Goal: Information Seeking & Learning: Learn about a topic

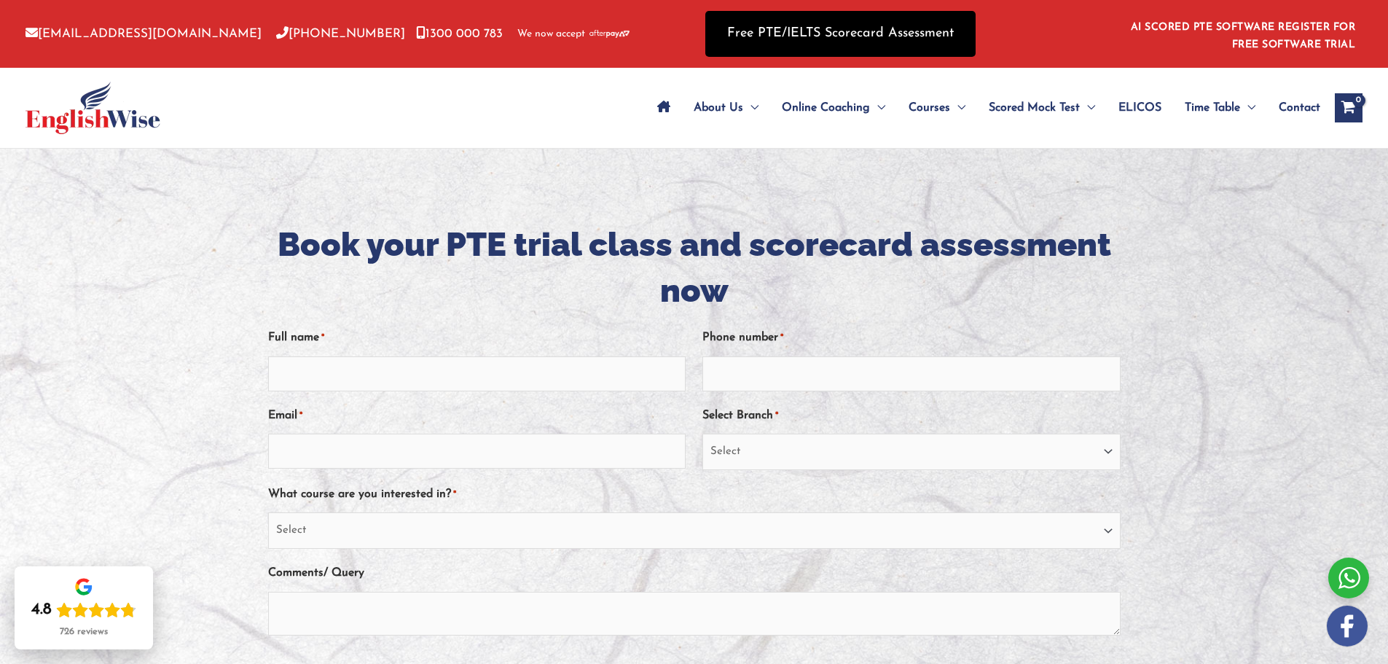
click at [878, 37] on link "Free PTE/IELTS Scorecard Assessment" at bounding box center [840, 34] width 270 height 46
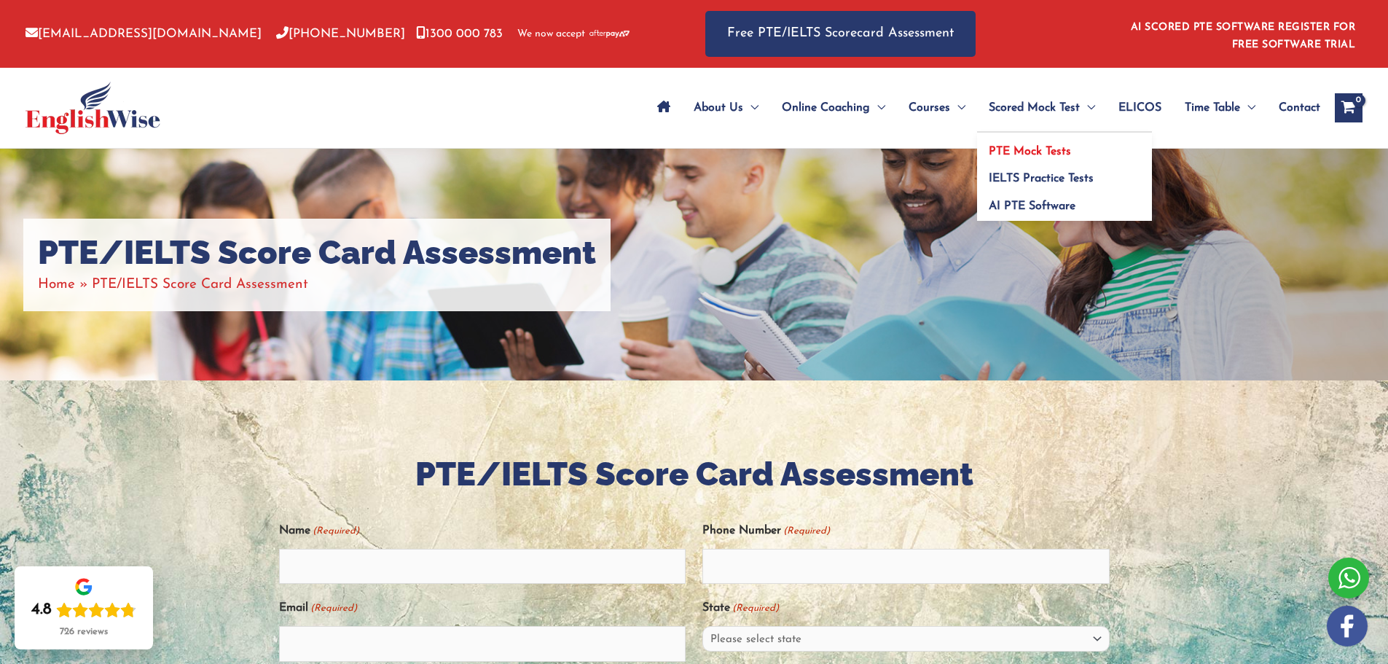
click at [1051, 153] on span "PTE Mock Tests" at bounding box center [1030, 152] width 82 height 12
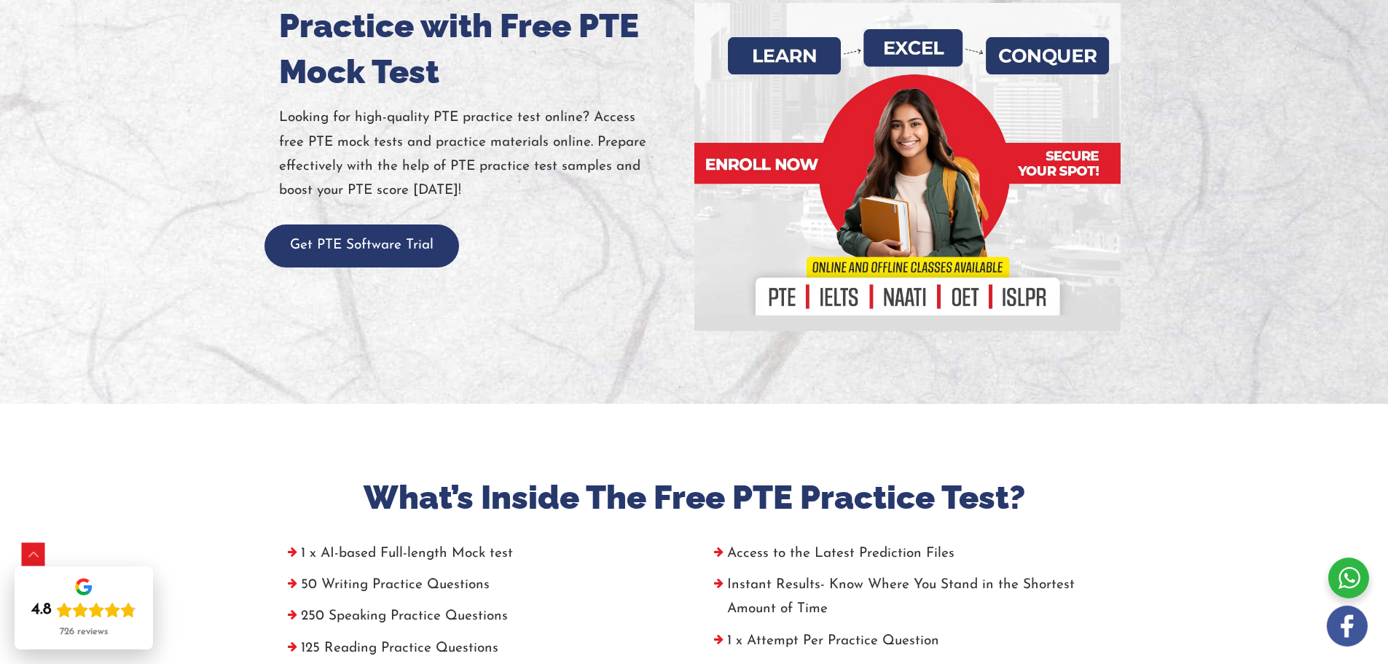
scroll to position [510, 0]
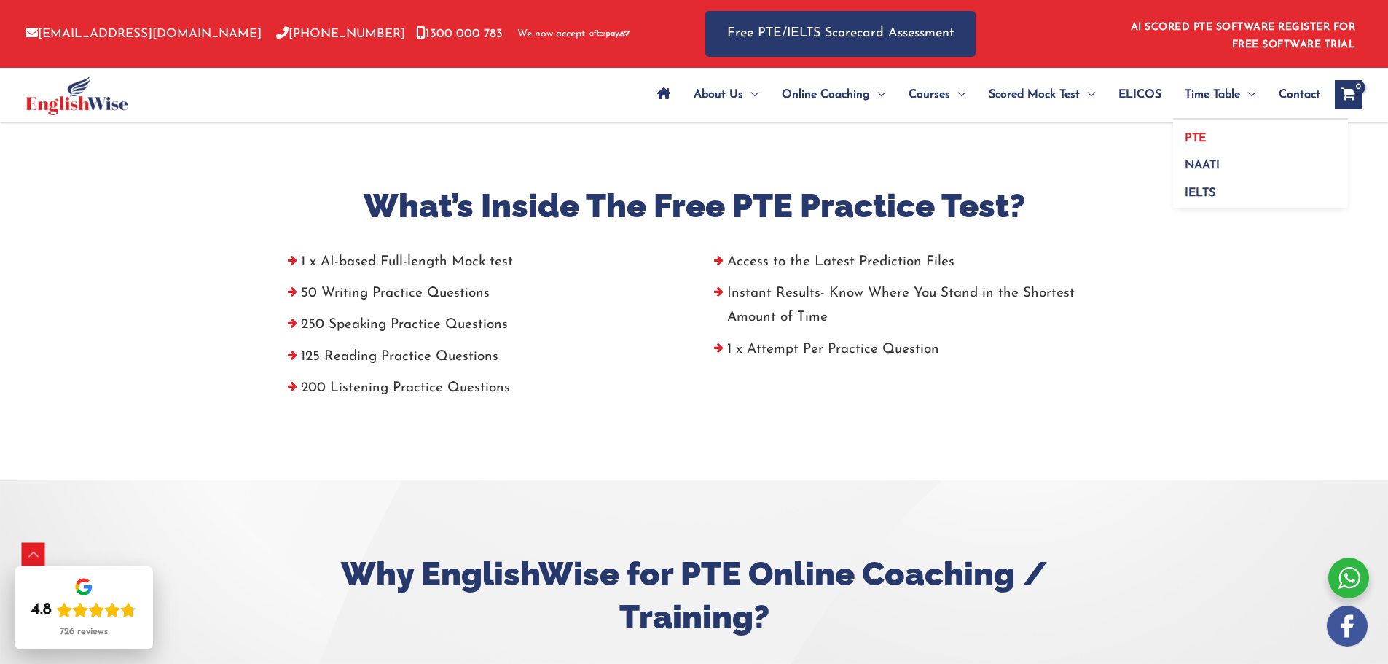
click at [1212, 135] on link "PTE" at bounding box center [1260, 133] width 175 height 28
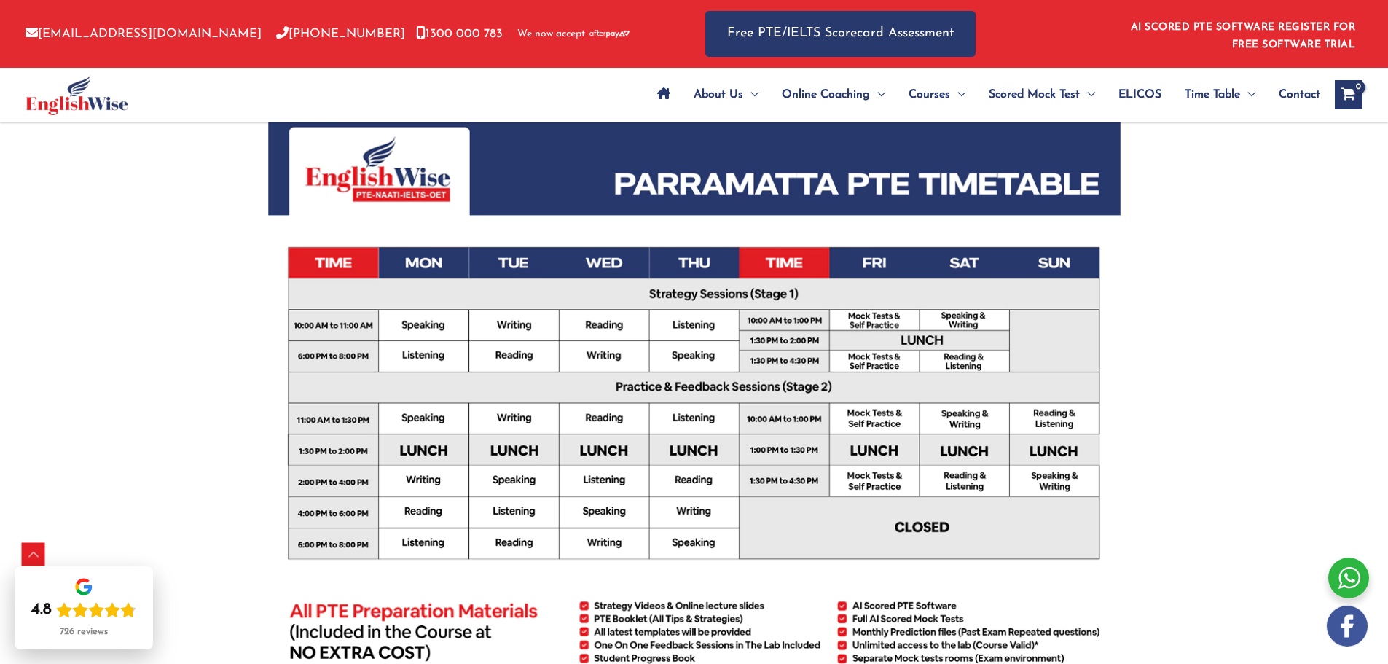
scroll to position [364, 0]
